Goal: Navigation & Orientation: Find specific page/section

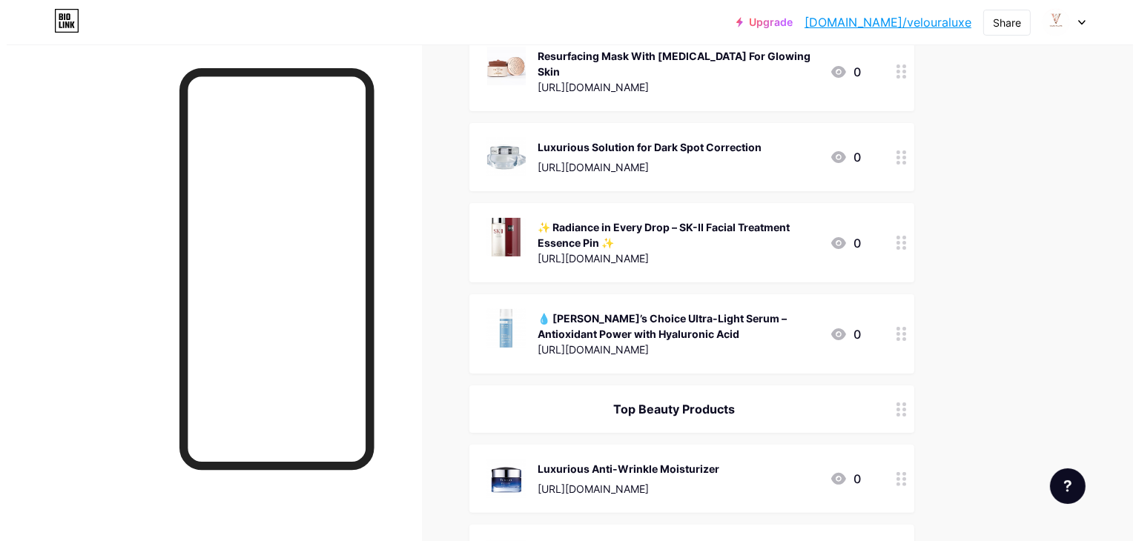
scroll to position [271, 0]
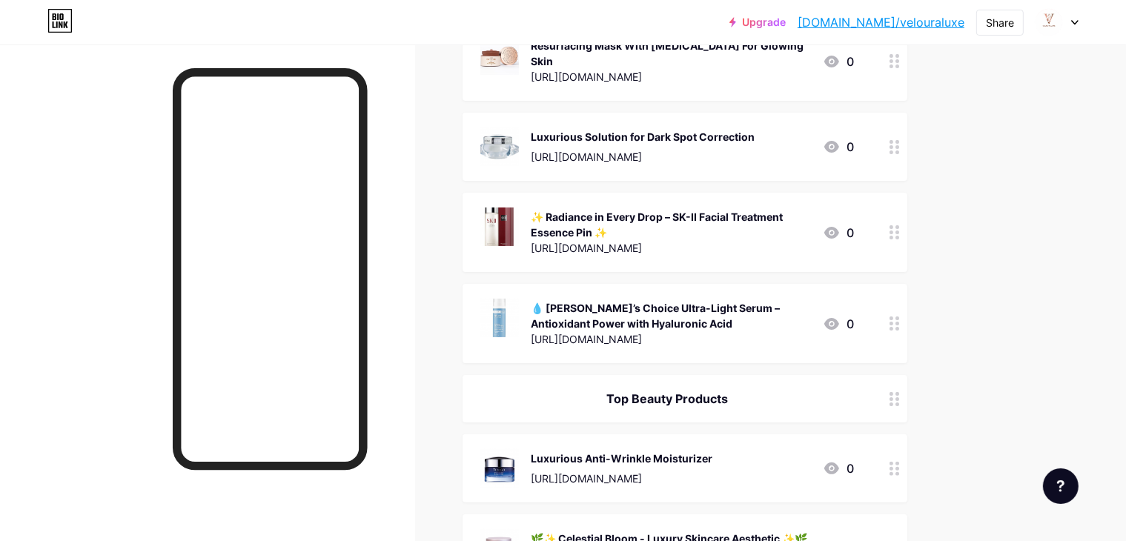
click at [738, 214] on div "✨ Radiance in Every Drop – SK-II Facial Treatment Essence Pin ✨" at bounding box center [671, 224] width 280 height 31
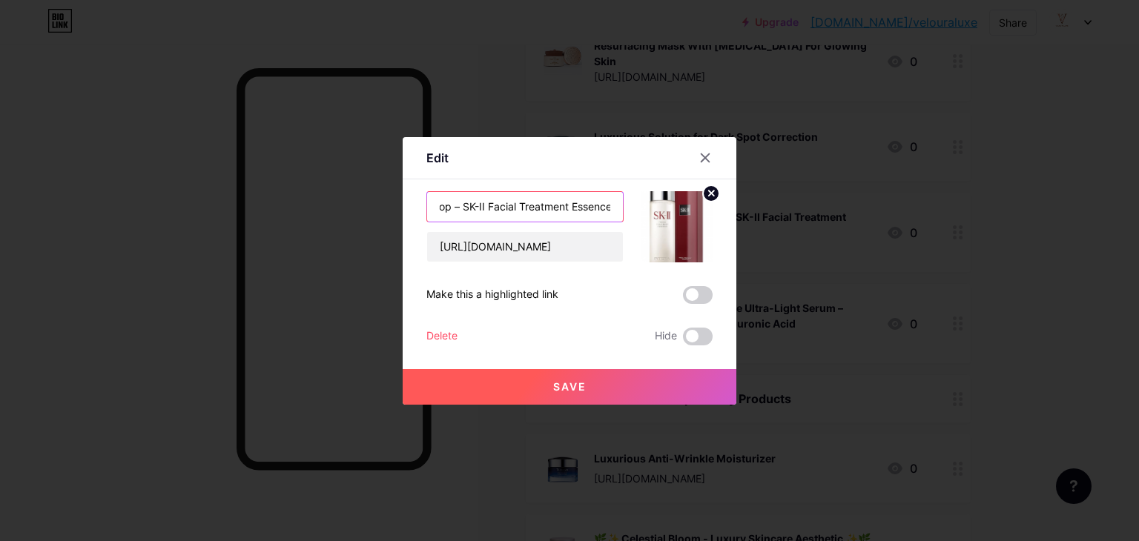
scroll to position [0, 157]
drag, startPoint x: 437, startPoint y: 203, endPoint x: 595, endPoint y: 198, distance: 158.7
click at [678, 198] on div "✨ Radiance in Every Drop – SK-II Facial Treatment Essence Pin ✨ [URL][DOMAIN_NA…" at bounding box center [569, 226] width 286 height 71
click at [701, 152] on icon at bounding box center [705, 158] width 12 height 12
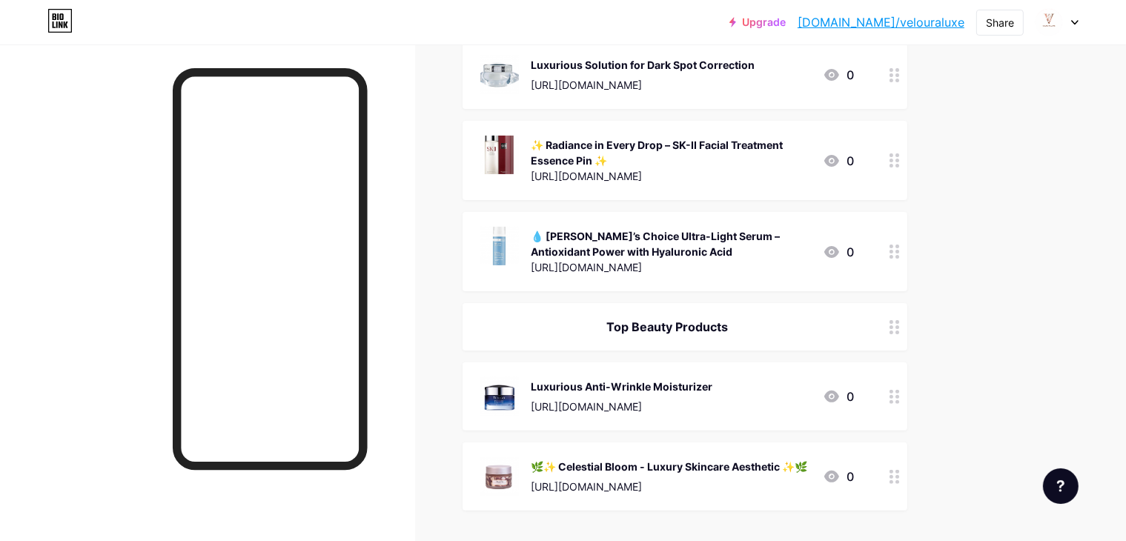
scroll to position [345, 0]
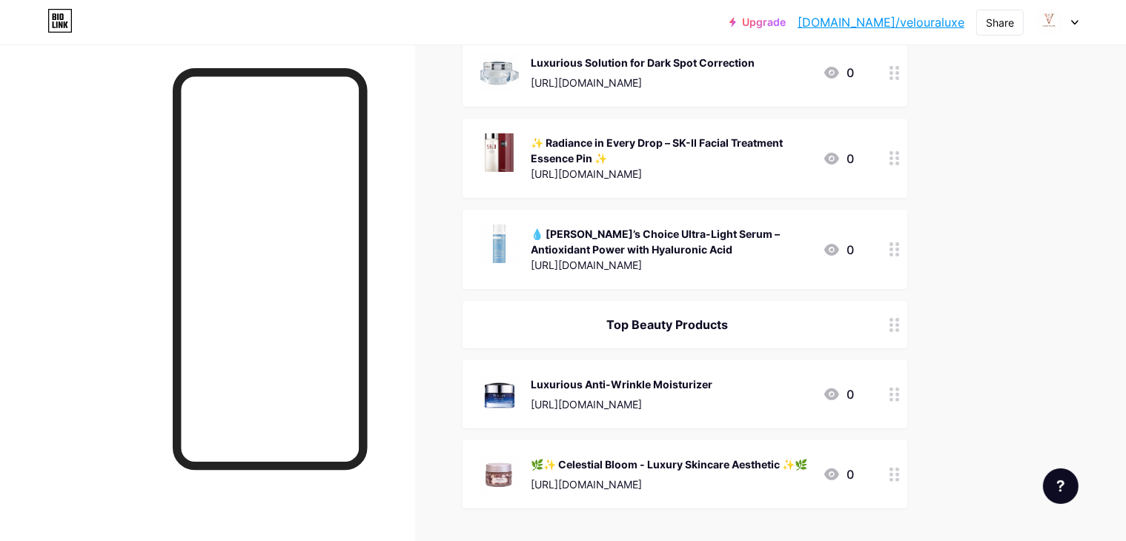
click at [712, 378] on div "Luxurious Anti-Wrinkle Moisturizer" at bounding box center [622, 385] width 182 height 16
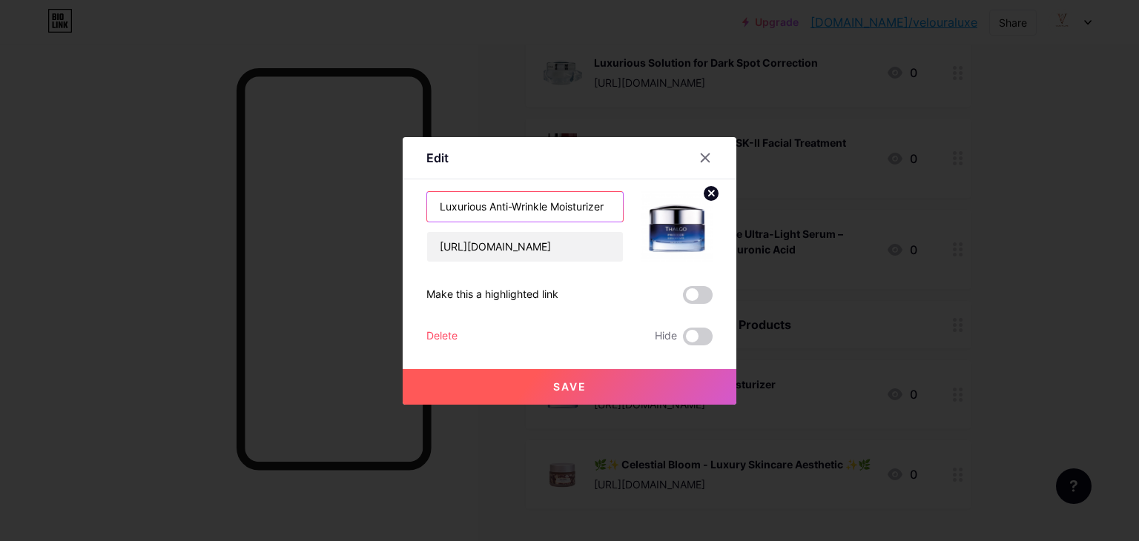
drag, startPoint x: 566, startPoint y: 205, endPoint x: 385, endPoint y: 196, distance: 181.1
click at [385, 196] on div "Edit Content YouTube Play YouTube video without leaving your page. ADD Vimeo Pl…" at bounding box center [569, 270] width 1139 height 541
click at [699, 162] on icon at bounding box center [705, 158] width 12 height 12
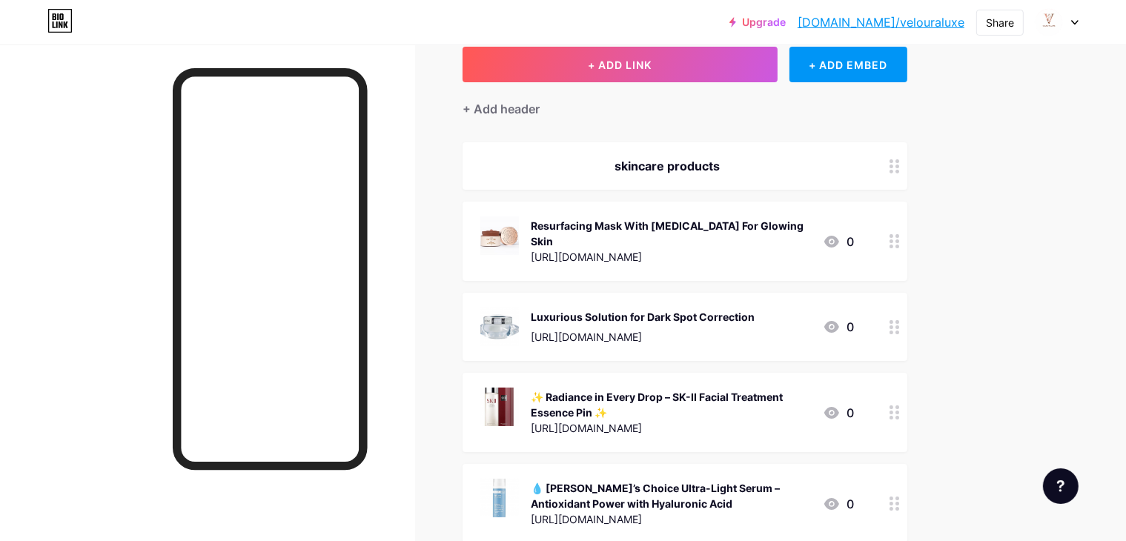
scroll to position [0, 0]
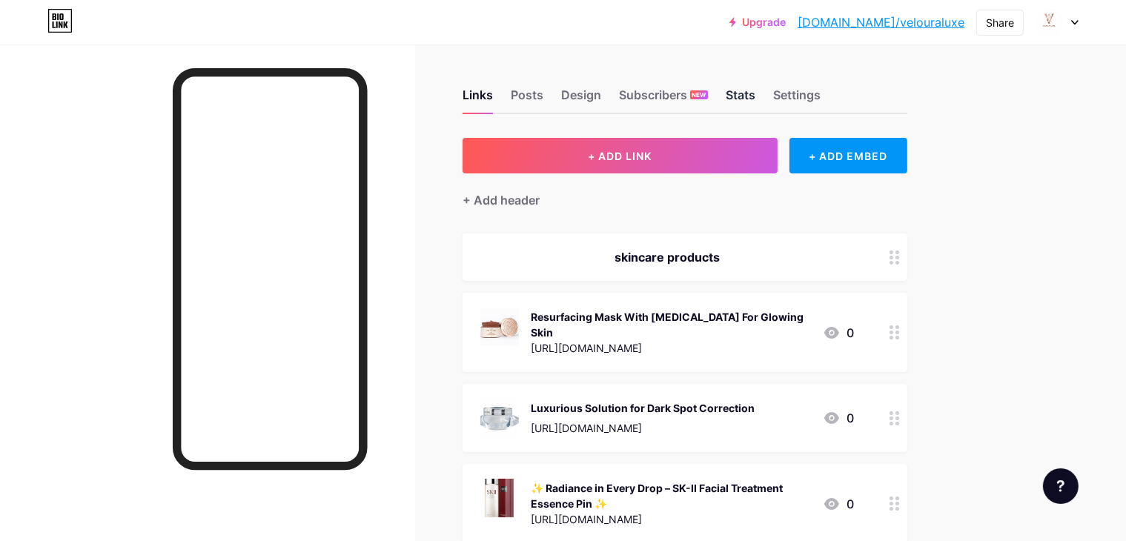
click at [755, 90] on div "Stats" at bounding box center [741, 99] width 30 height 27
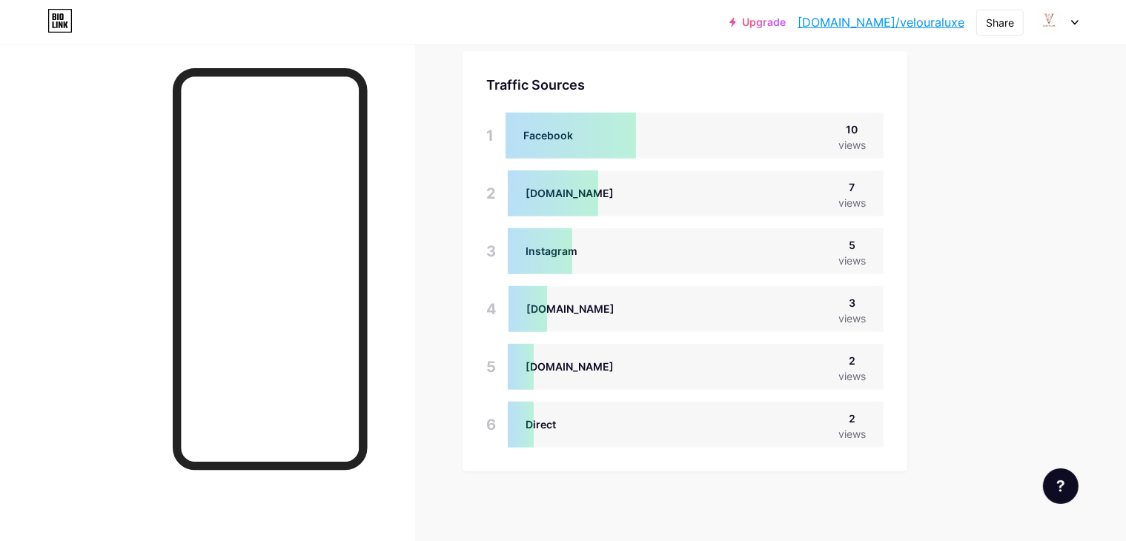
scroll to position [1017, 0]
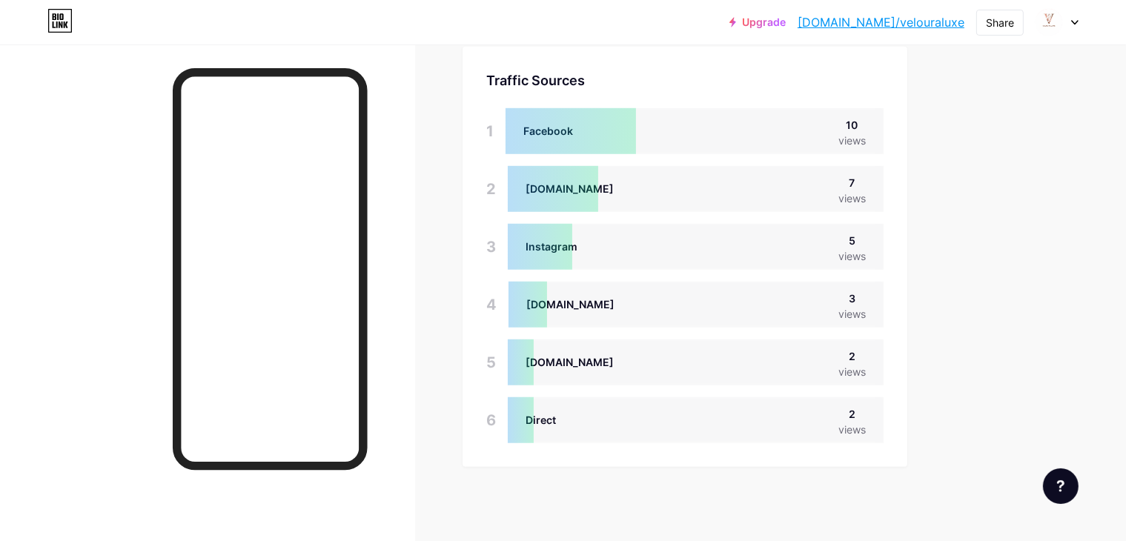
click at [852, 119] on div "Facebook 10 views" at bounding box center [695, 131] width 378 height 46
drag, startPoint x: 646, startPoint y: 100, endPoint x: 641, endPoint y: 123, distance: 23.7
click at [643, 119] on div "Traffic Sources Traffic Sources 1 Facebook 10 views 2 [DOMAIN_NAME] 7 views 3 I…" at bounding box center [685, 257] width 445 height 420
click at [614, 136] on div at bounding box center [571, 131] width 130 height 46
click at [737, 110] on div "Facebook 10 views" at bounding box center [695, 131] width 378 height 46
